Goal: Use online tool/utility

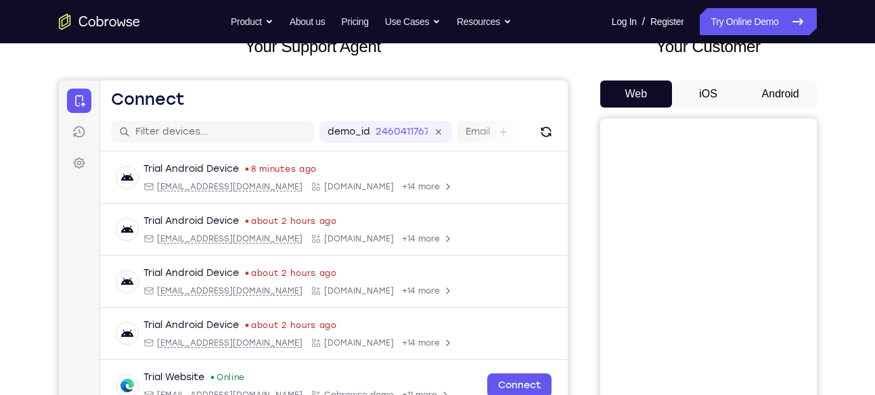
click at [773, 92] on button "Android" at bounding box center [780, 94] width 72 height 27
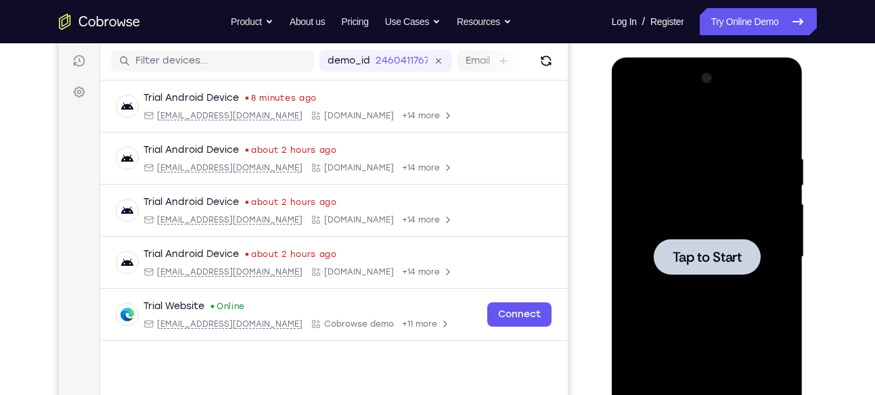
scroll to position [168, 0]
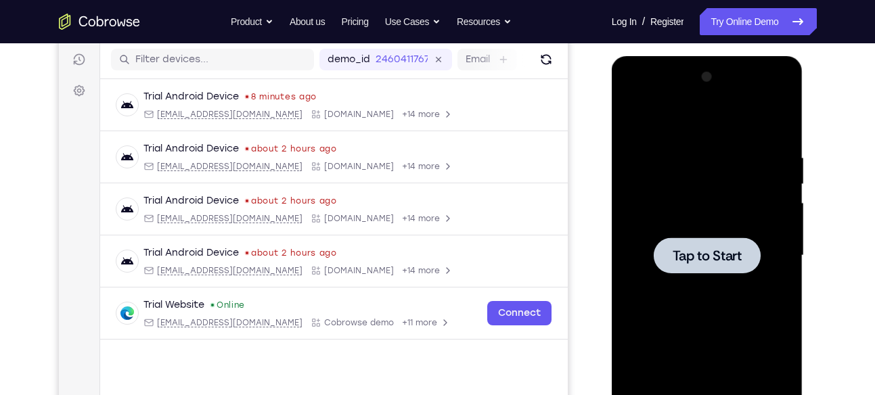
click at [701, 260] on span "Tap to Start" at bounding box center [706, 256] width 69 height 14
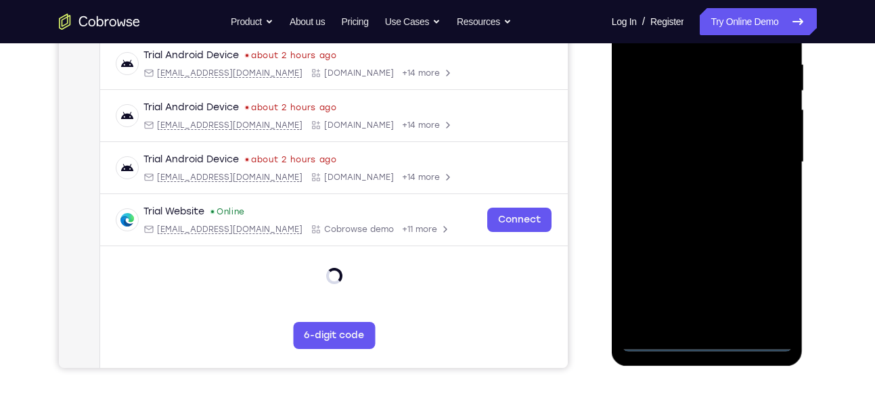
scroll to position [253, 0]
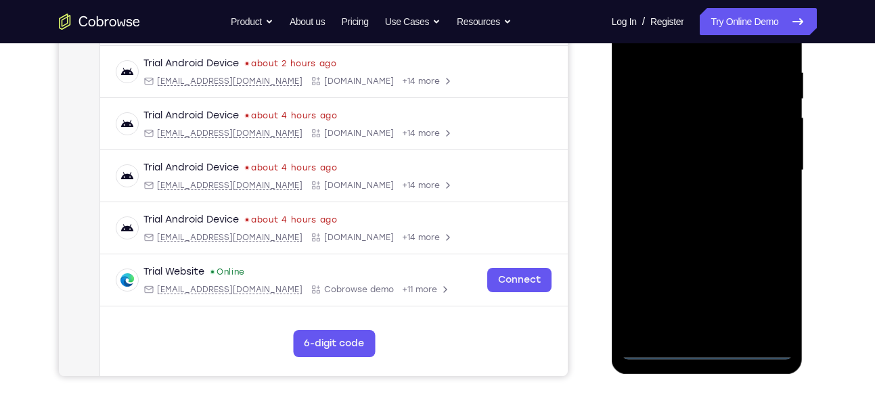
click at [704, 350] on div at bounding box center [707, 170] width 170 height 379
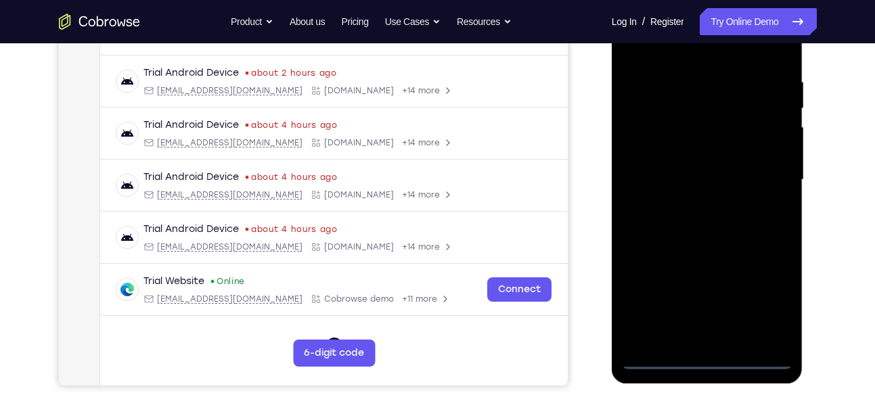
scroll to position [241, 0]
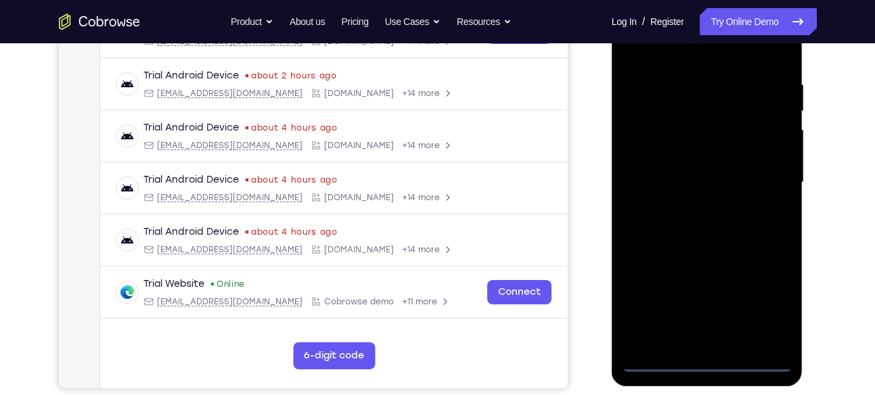
click at [768, 307] on div at bounding box center [707, 182] width 170 height 379
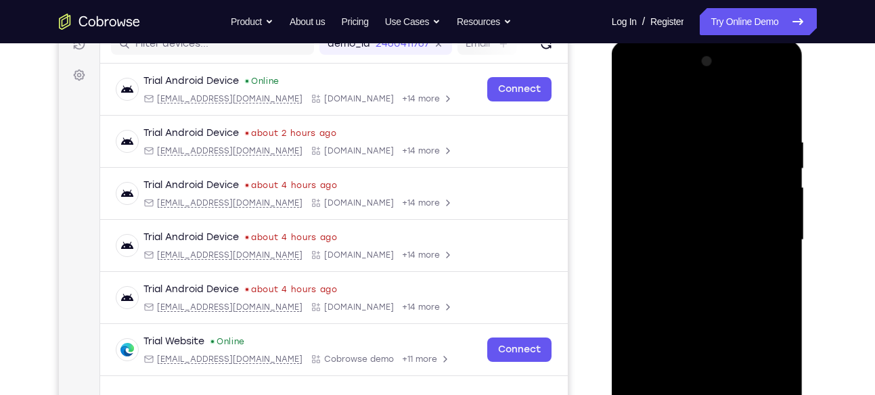
scroll to position [181, 0]
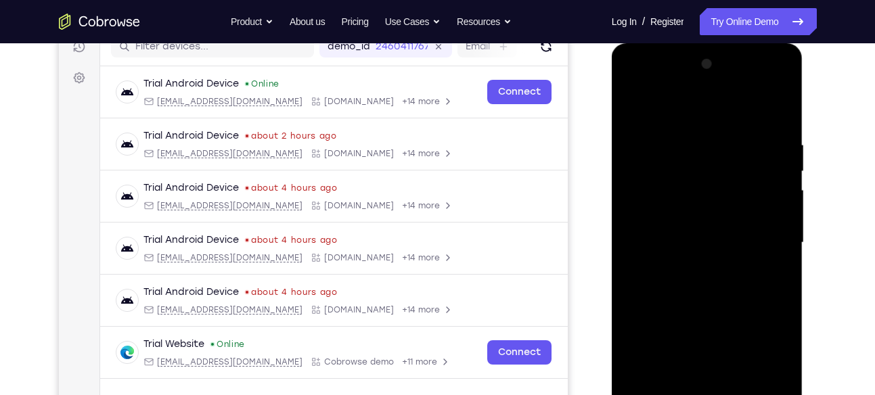
click at [712, 108] on div at bounding box center [707, 242] width 170 height 379
click at [765, 235] on div at bounding box center [707, 242] width 170 height 379
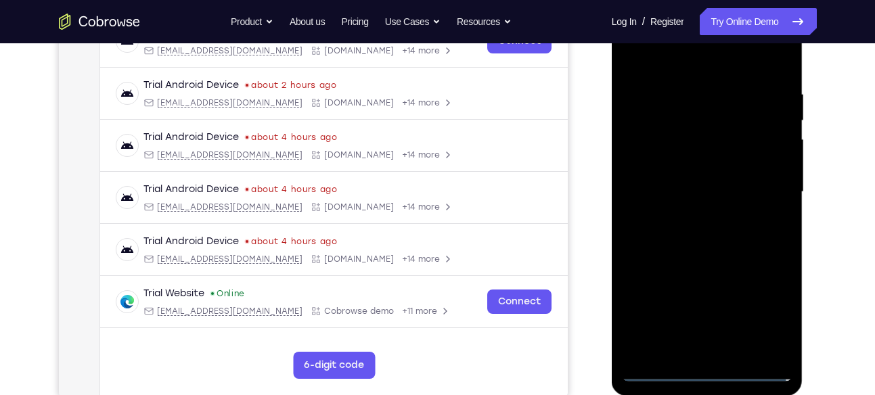
scroll to position [232, 0]
click at [691, 213] on div at bounding box center [707, 191] width 170 height 379
click at [657, 182] on div at bounding box center [707, 191] width 170 height 379
click at [679, 161] on div at bounding box center [707, 191] width 170 height 379
click at [679, 187] on div at bounding box center [707, 191] width 170 height 379
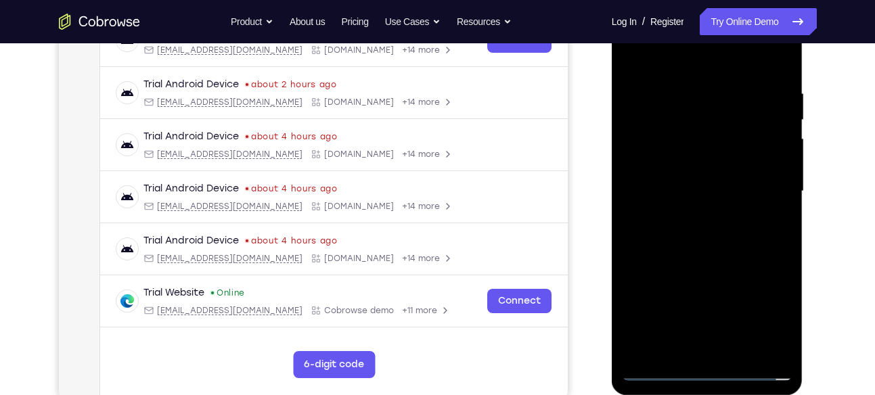
click at [681, 236] on div at bounding box center [707, 191] width 170 height 379
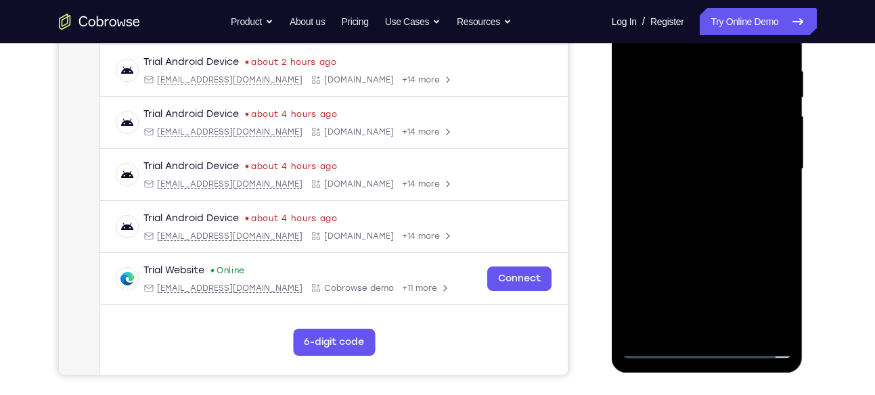
scroll to position [254, 0]
click at [695, 200] on div at bounding box center [707, 169] width 170 height 379
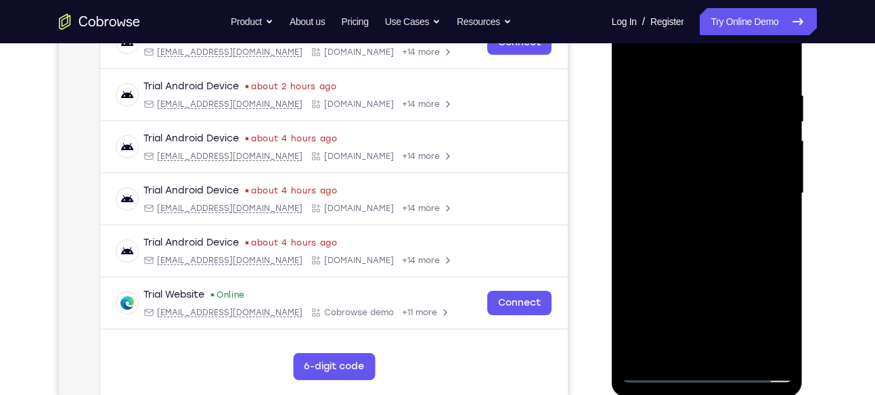
scroll to position [231, 0]
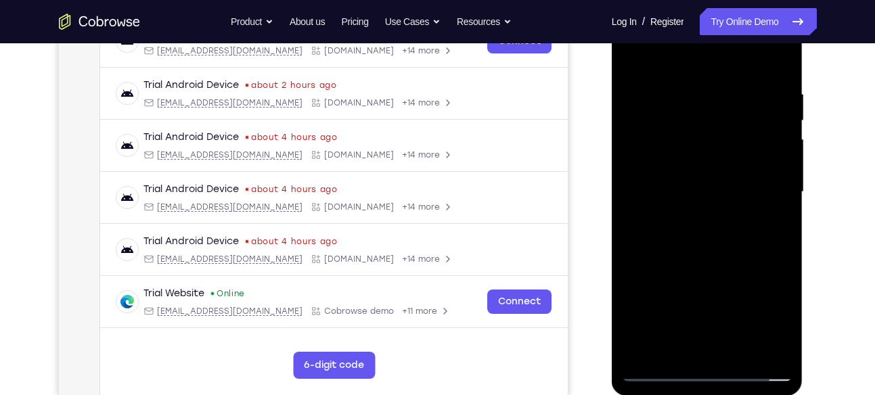
click at [718, 249] on div at bounding box center [707, 192] width 170 height 379
click at [685, 85] on div at bounding box center [707, 192] width 170 height 379
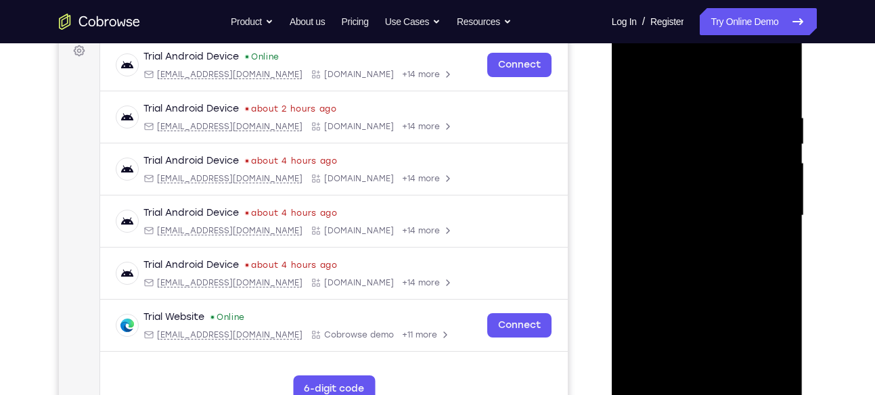
scroll to position [207, 0]
click at [775, 181] on div at bounding box center [707, 216] width 170 height 379
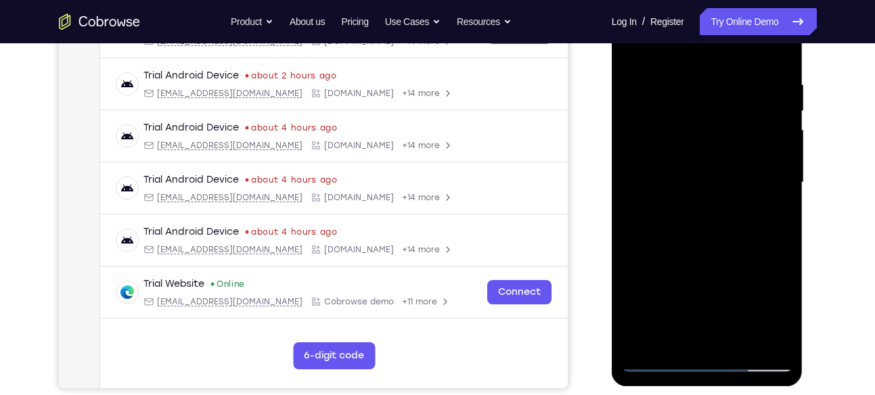
scroll to position [242, 0]
click at [759, 336] on div at bounding box center [707, 182] width 170 height 379
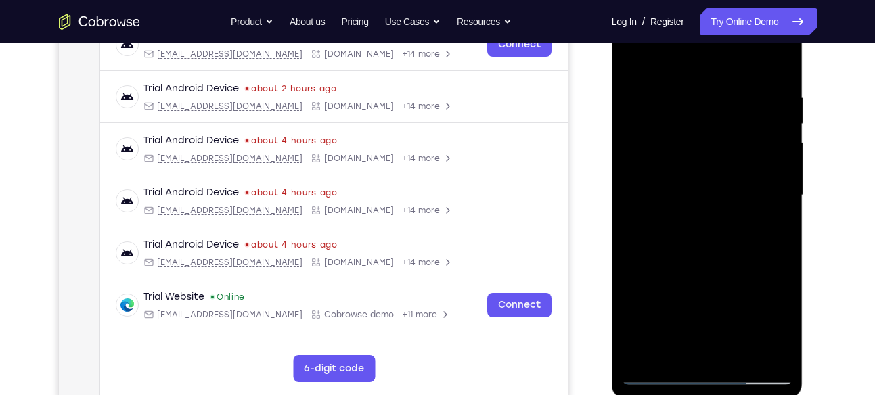
scroll to position [227, 0]
click at [635, 229] on div at bounding box center [707, 196] width 170 height 379
click at [768, 200] on div at bounding box center [707, 196] width 170 height 379
click at [699, 344] on div at bounding box center [707, 196] width 170 height 379
click at [709, 183] on div at bounding box center [707, 196] width 170 height 379
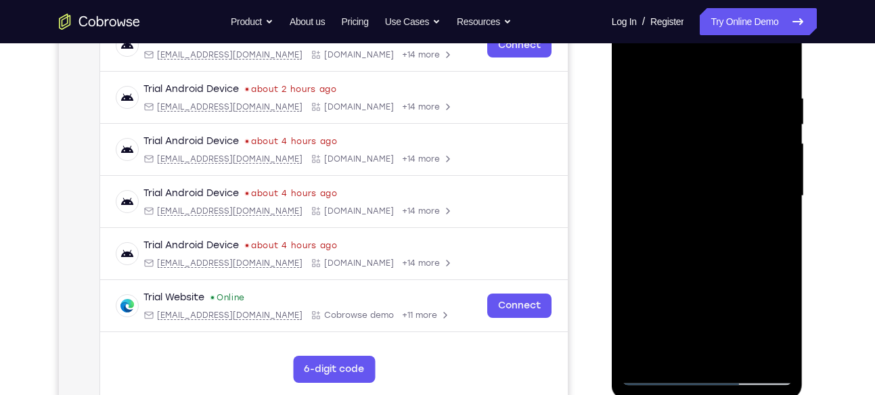
click at [664, 64] on div at bounding box center [707, 196] width 170 height 379
click at [770, 205] on div at bounding box center [707, 196] width 170 height 379
drag, startPoint x: 726, startPoint y: 285, endPoint x: 718, endPoint y: 148, distance: 137.5
click at [718, 148] on div at bounding box center [707, 196] width 170 height 379
drag, startPoint x: 709, startPoint y: 300, endPoint x: 712, endPoint y: 168, distance: 132.6
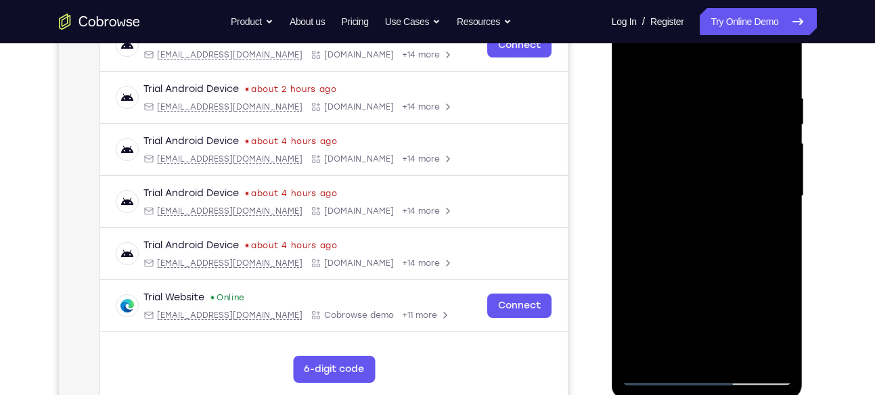
click at [712, 168] on div at bounding box center [707, 196] width 170 height 379
drag, startPoint x: 710, startPoint y: 277, endPoint x: 709, endPoint y: 139, distance: 138.0
click at [709, 139] on div at bounding box center [707, 196] width 170 height 379
drag, startPoint x: 697, startPoint y: 296, endPoint x: 706, endPoint y: 172, distance: 124.2
click at [706, 172] on div at bounding box center [707, 196] width 170 height 379
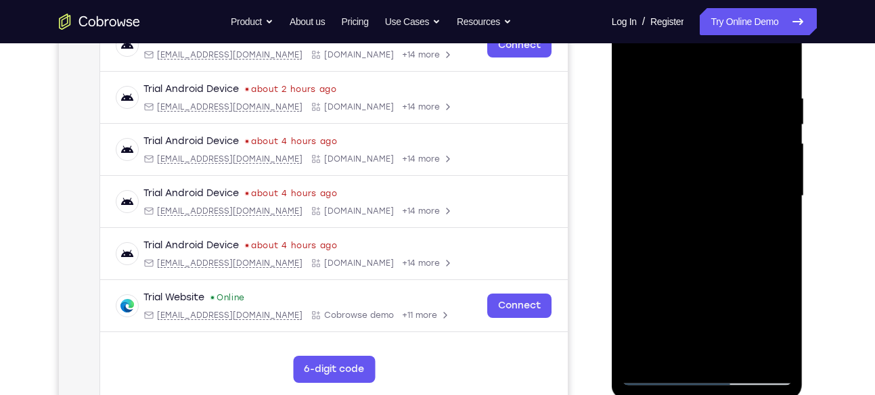
click at [640, 358] on div at bounding box center [707, 196] width 170 height 379
click at [693, 78] on div at bounding box center [707, 196] width 170 height 379
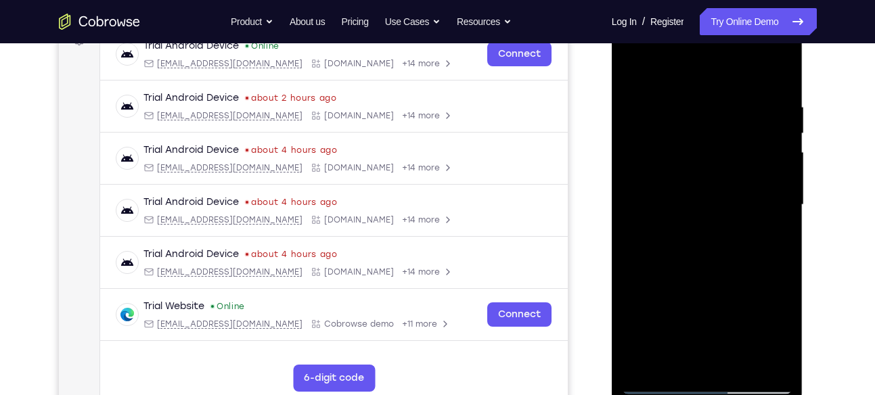
scroll to position [216, 0]
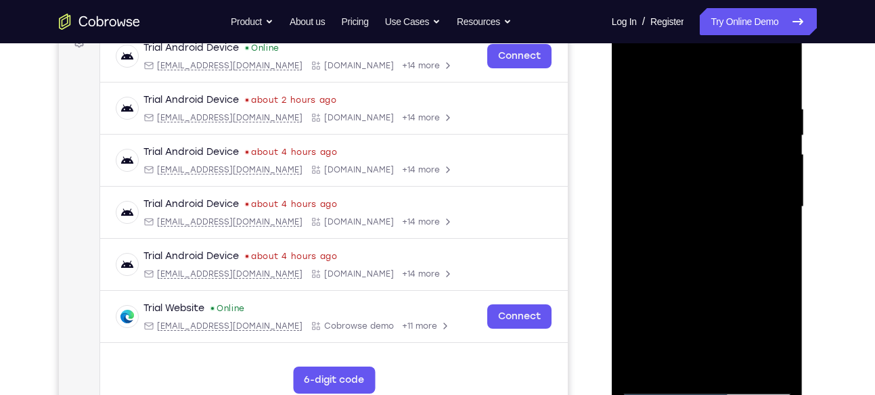
click at [760, 116] on div at bounding box center [707, 207] width 170 height 379
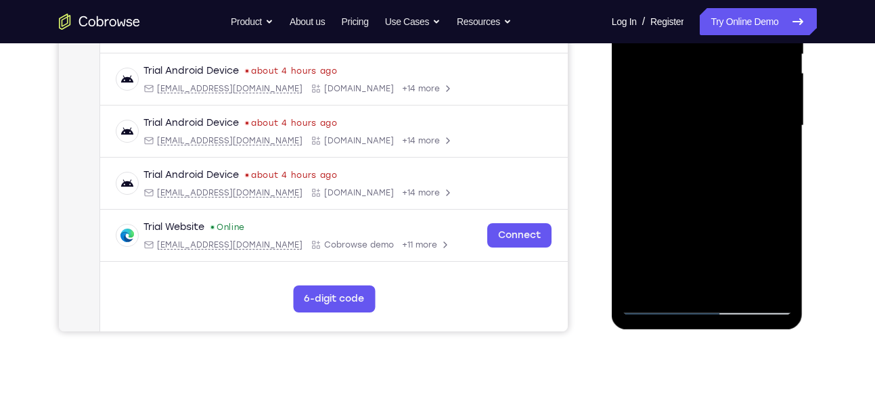
scroll to position [298, 0]
click at [737, 286] on div at bounding box center [707, 125] width 170 height 379
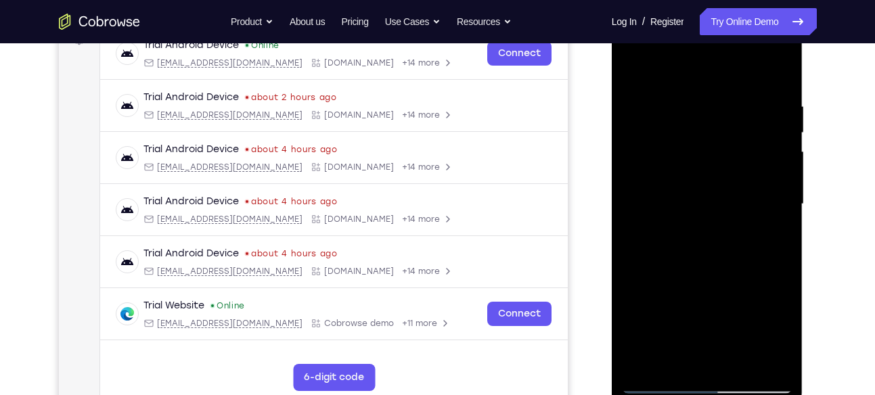
scroll to position [219, 0]
click at [695, 273] on div at bounding box center [707, 205] width 170 height 379
click at [648, 137] on div at bounding box center [707, 205] width 170 height 379
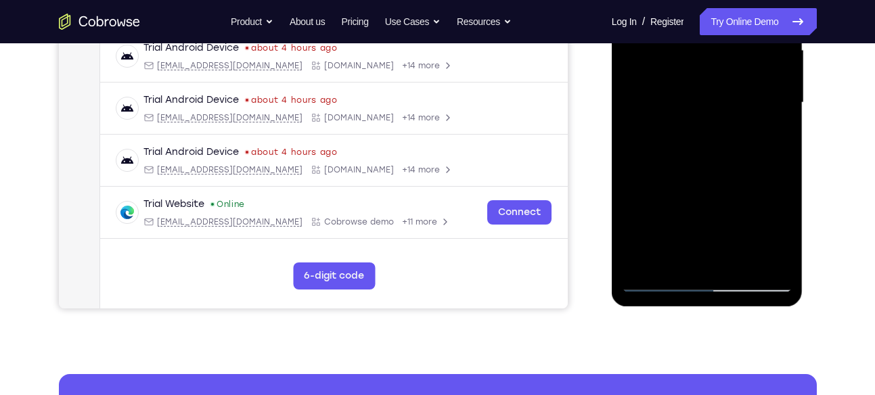
scroll to position [321, 0]
click at [695, 255] on div at bounding box center [707, 102] width 170 height 379
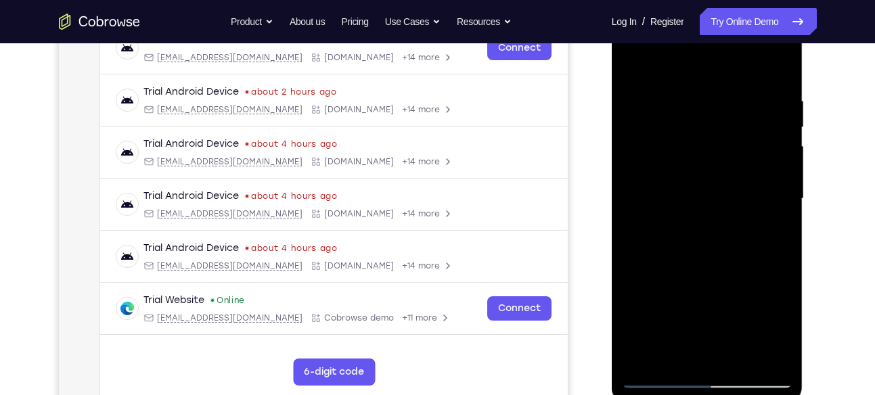
scroll to position [223, 0]
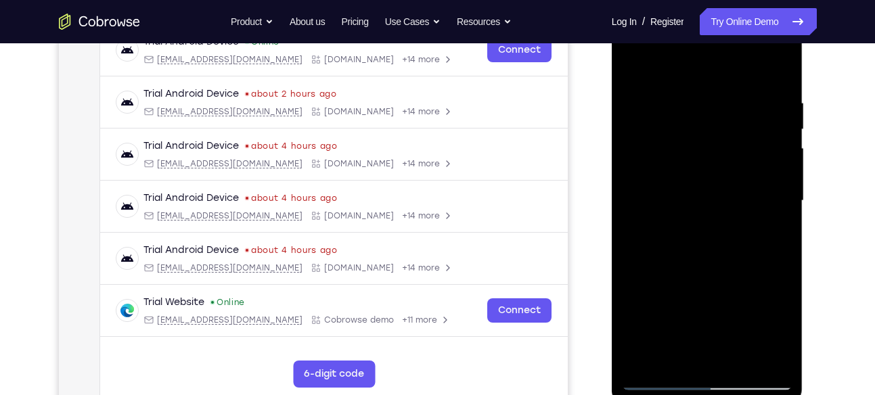
click at [634, 60] on div at bounding box center [707, 201] width 170 height 379
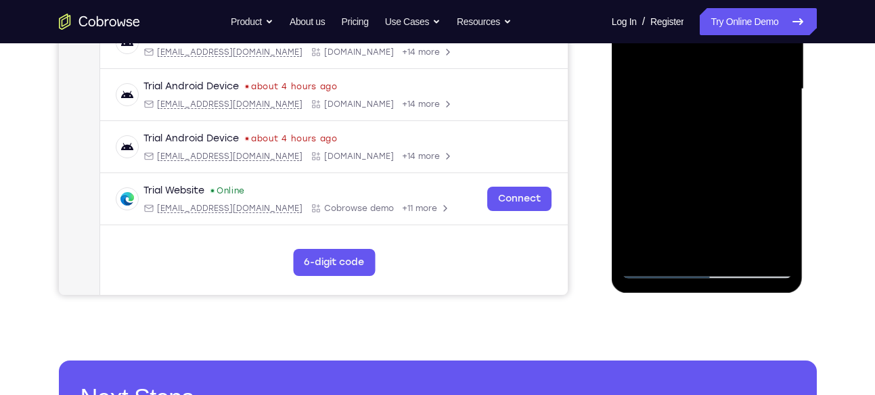
scroll to position [342, 0]
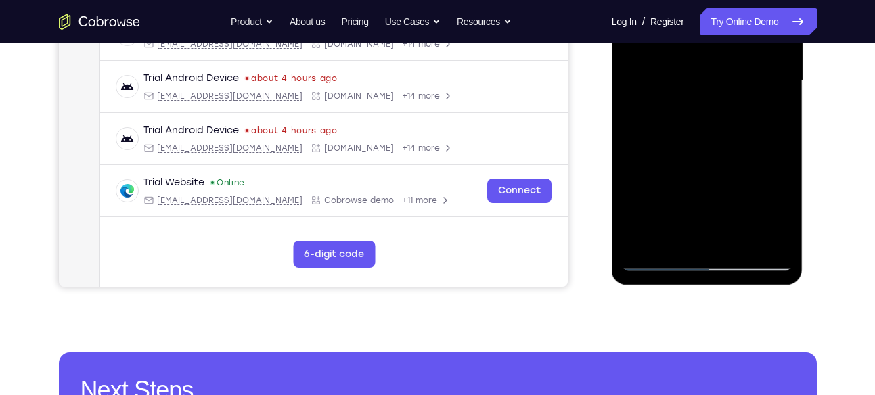
click at [643, 240] on div at bounding box center [707, 81] width 170 height 379
click at [645, 239] on div at bounding box center [707, 81] width 170 height 379
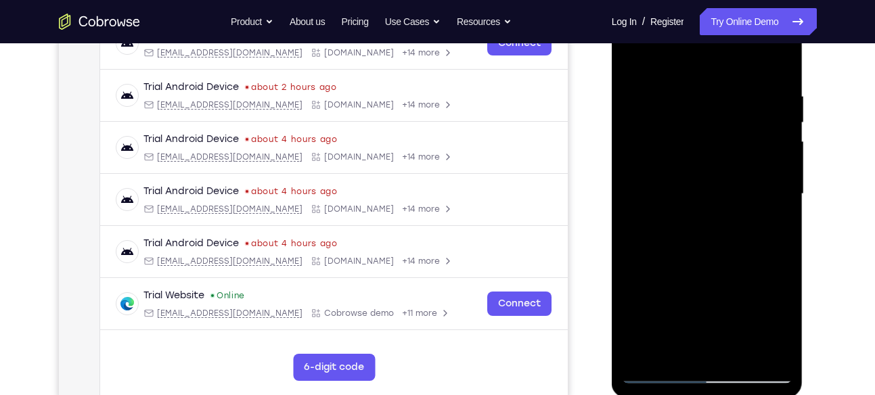
scroll to position [223, 0]
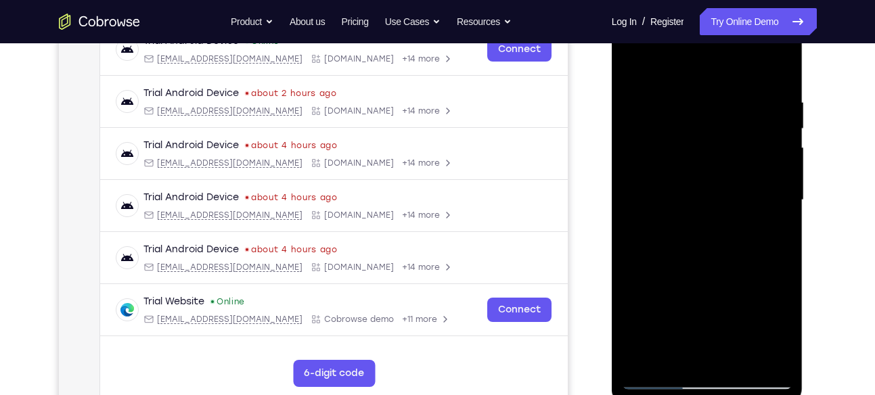
drag, startPoint x: 711, startPoint y: 129, endPoint x: 698, endPoint y: 320, distance: 191.9
click at [698, 320] on div at bounding box center [707, 200] width 170 height 379
click at [739, 359] on div at bounding box center [707, 200] width 170 height 379
click at [638, 63] on div at bounding box center [707, 200] width 170 height 379
drag, startPoint x: 729, startPoint y: 133, endPoint x: 717, endPoint y: 351, distance: 218.9
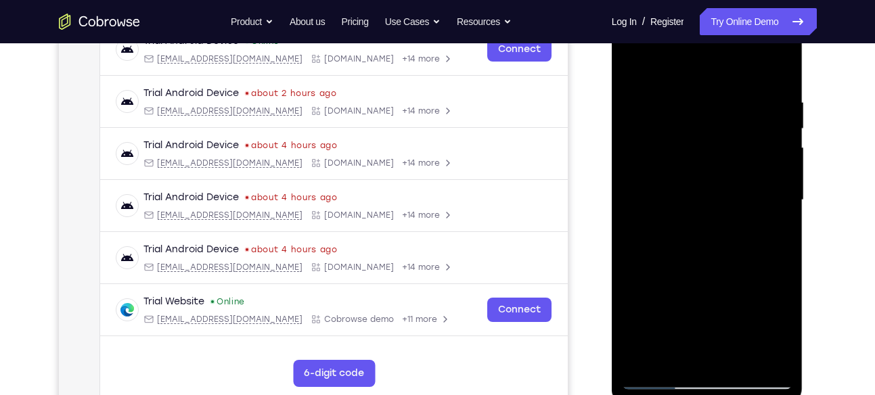
click at [717, 351] on div at bounding box center [707, 200] width 170 height 379
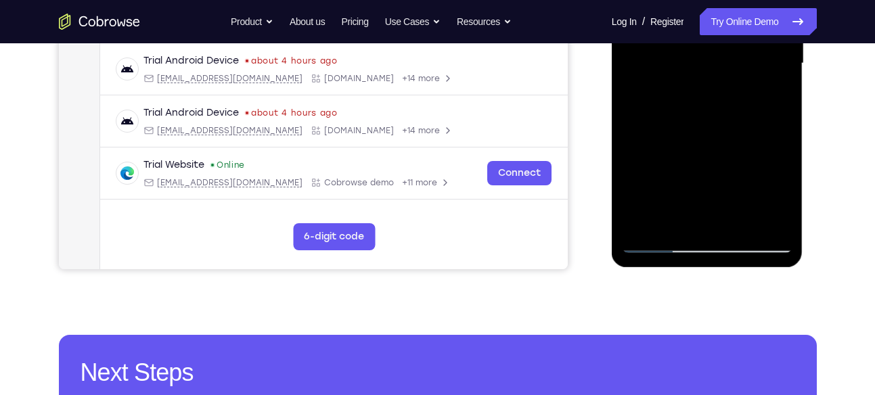
scroll to position [359, 0]
